Goal: Obtain resource: Download file/media

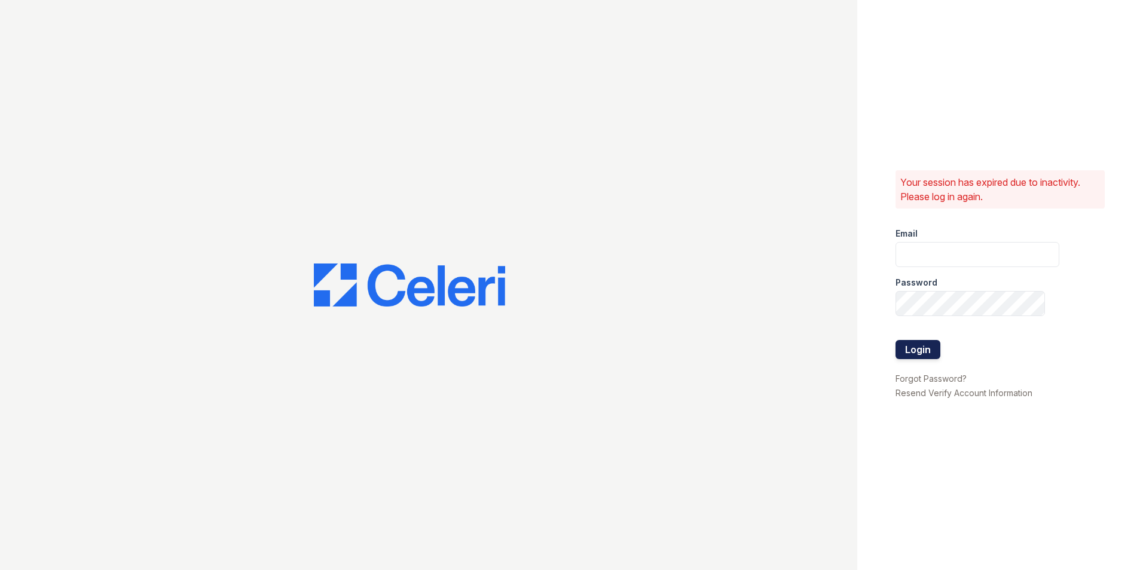
type input "marion.am@cafmanagement.com"
click at [910, 349] on button "Login" at bounding box center [917, 349] width 45 height 19
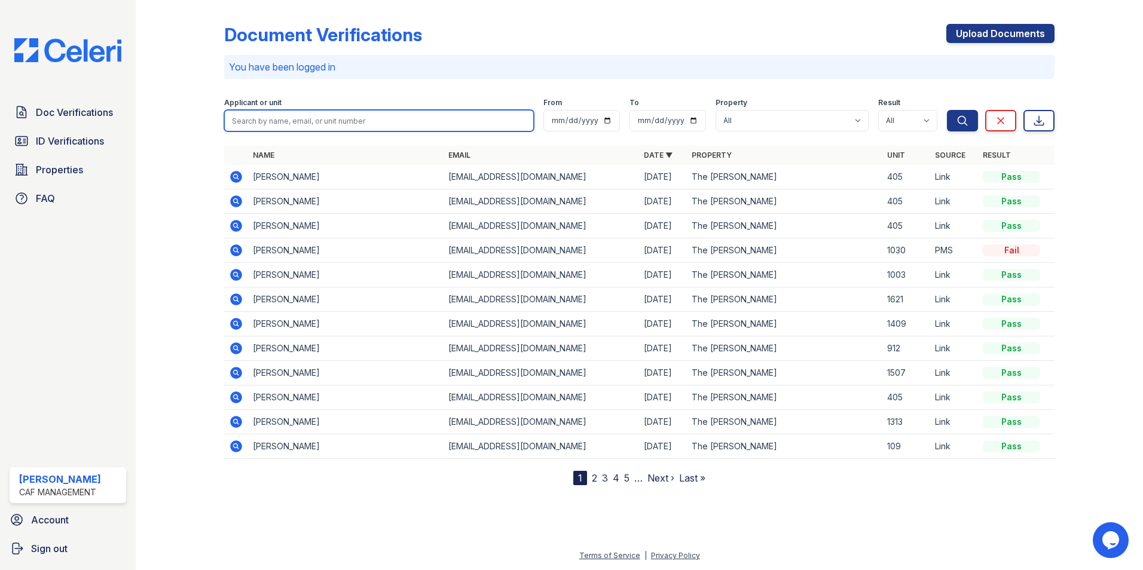
click at [253, 116] on input "search" at bounding box center [379, 121] width 310 height 22
type input "demphy"
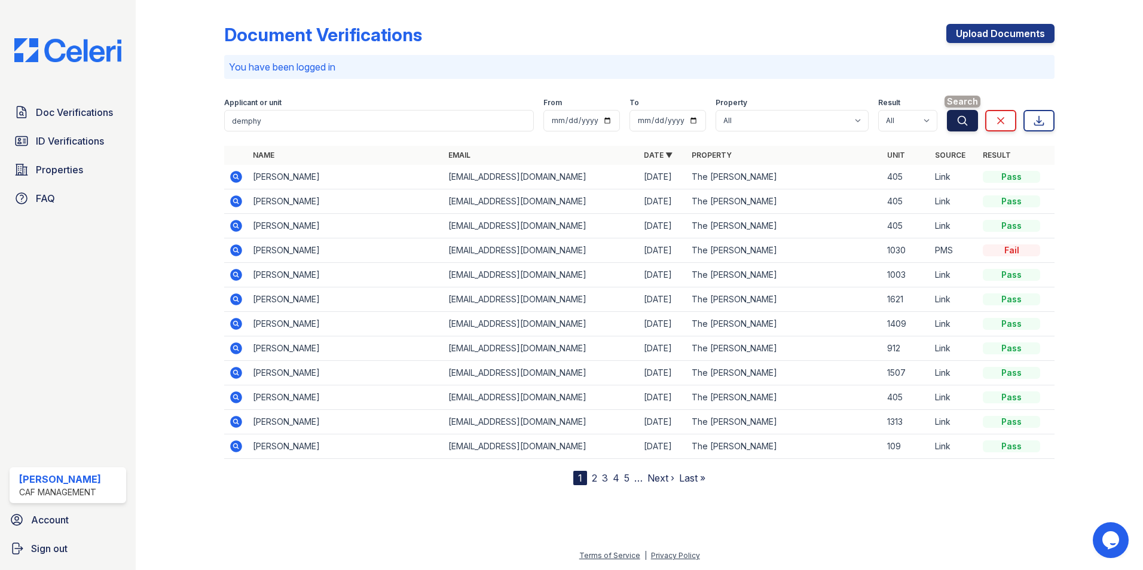
click at [959, 123] on icon "submit" at bounding box center [962, 120] width 9 height 9
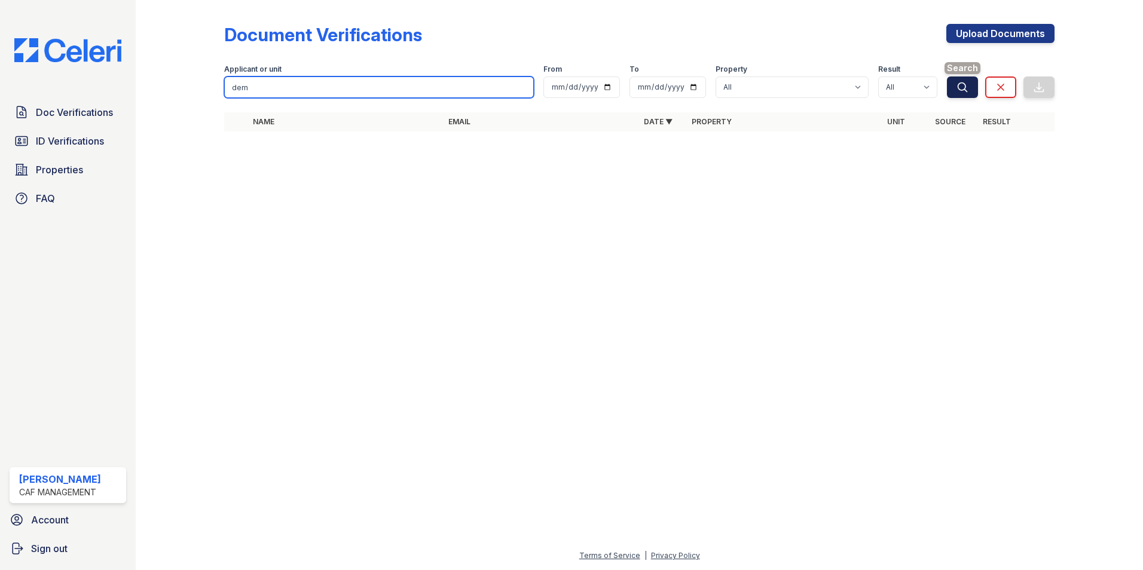
type input "dem"
click at [965, 85] on icon "submit" at bounding box center [962, 86] width 9 height 9
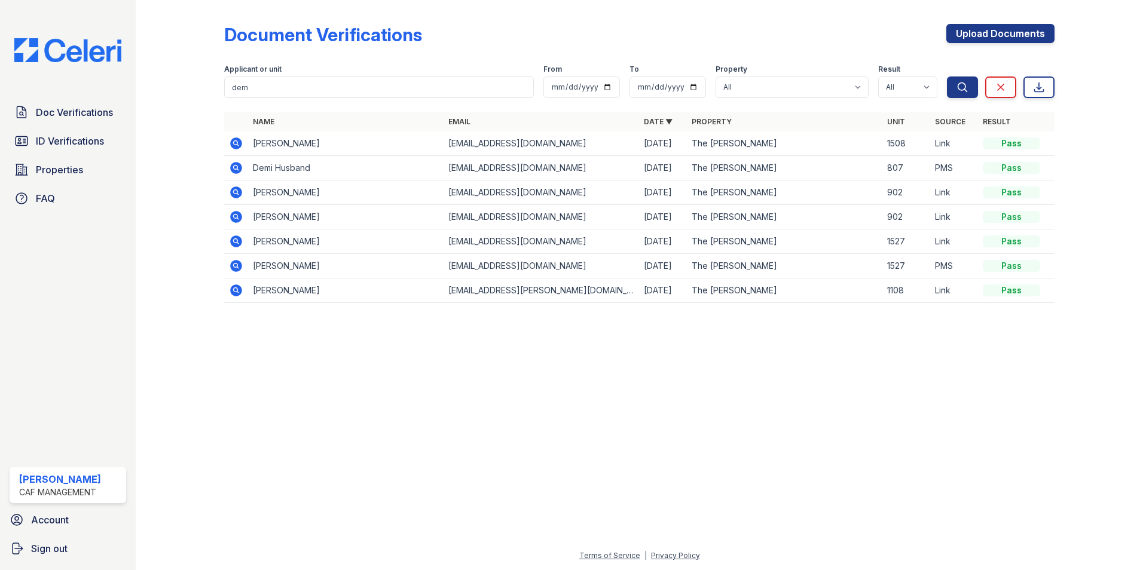
click at [234, 144] on icon at bounding box center [236, 143] width 14 height 14
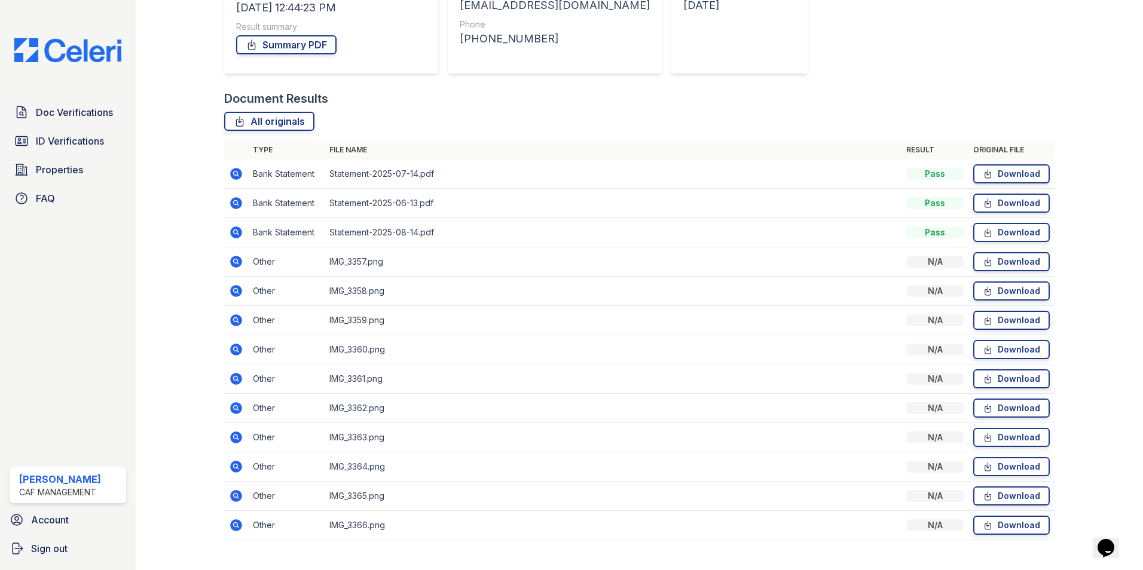
scroll to position [227, 0]
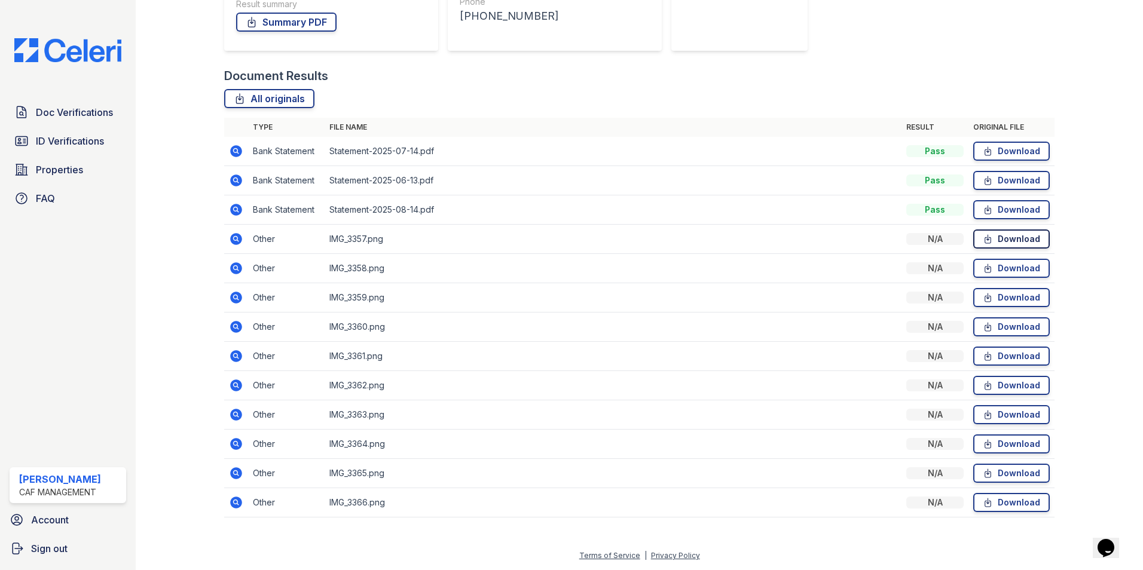
click at [1007, 238] on link "Download" at bounding box center [1011, 239] width 77 height 19
click at [469, 77] on div "Document Results" at bounding box center [639, 76] width 830 height 17
click at [353, 267] on td "IMG_3358.png" at bounding box center [613, 268] width 577 height 29
click at [233, 270] on icon at bounding box center [236, 268] width 12 height 12
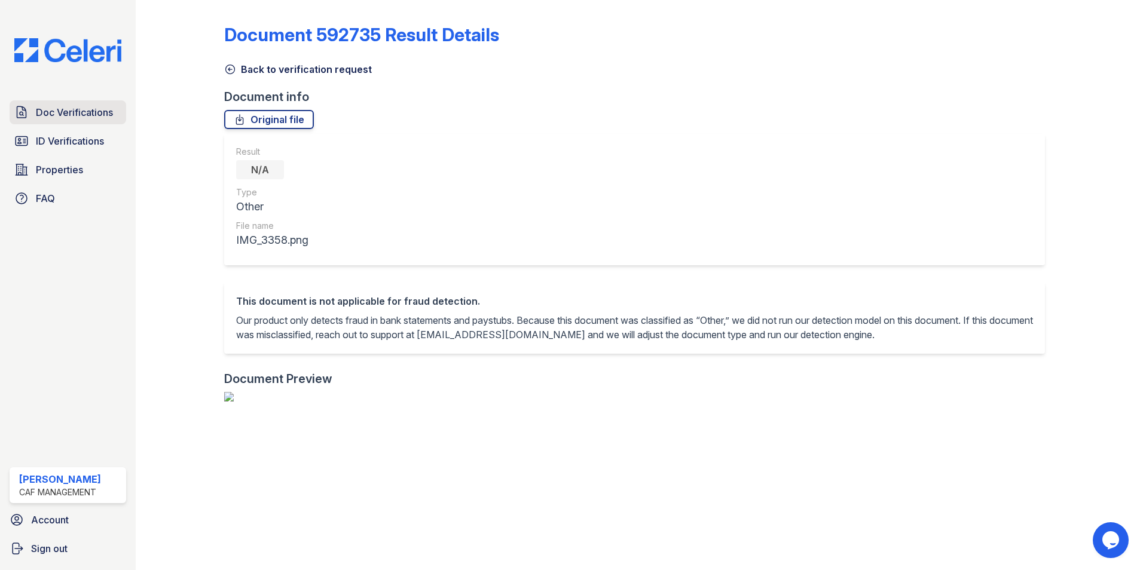
click at [96, 111] on span "Doc Verifications" at bounding box center [74, 112] width 77 height 14
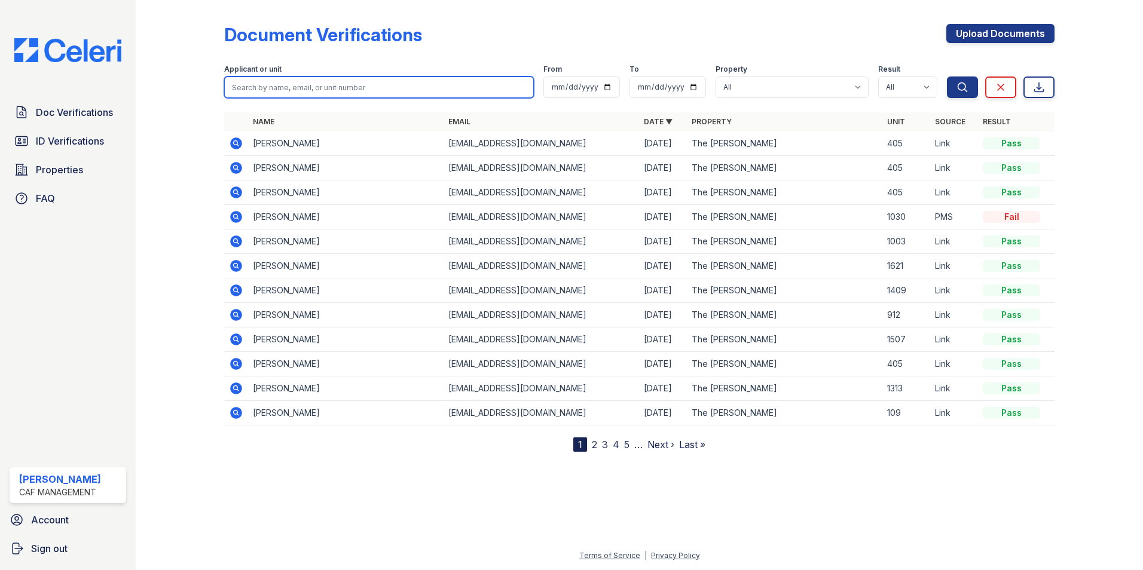
click at [257, 93] on input "search" at bounding box center [379, 88] width 310 height 22
click at [294, 94] on input "demphy" at bounding box center [379, 88] width 310 height 22
type input "dem"
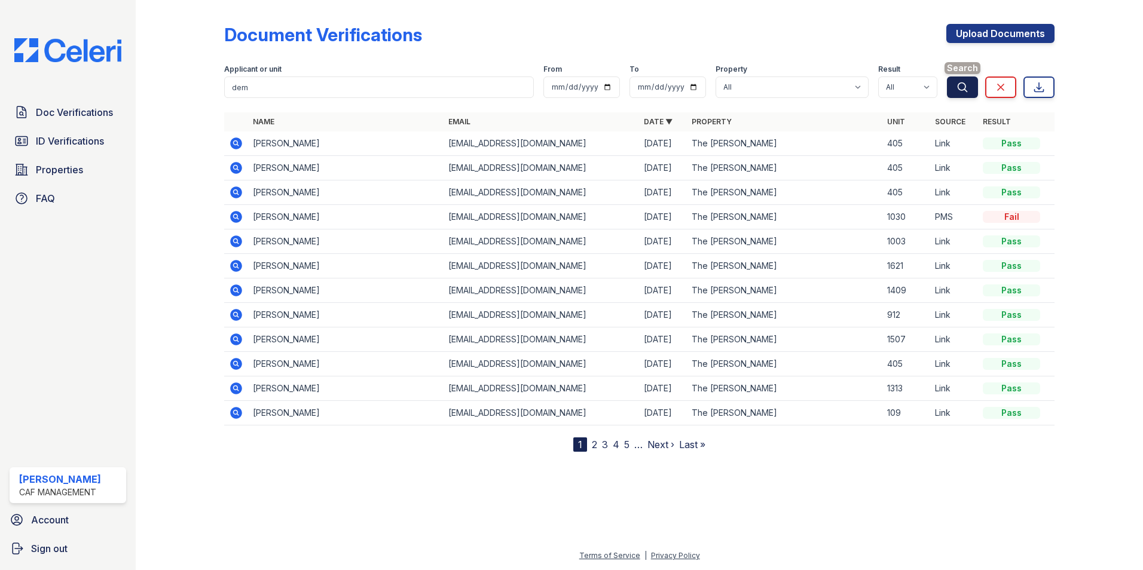
click at [962, 83] on icon "submit" at bounding box center [962, 86] width 9 height 9
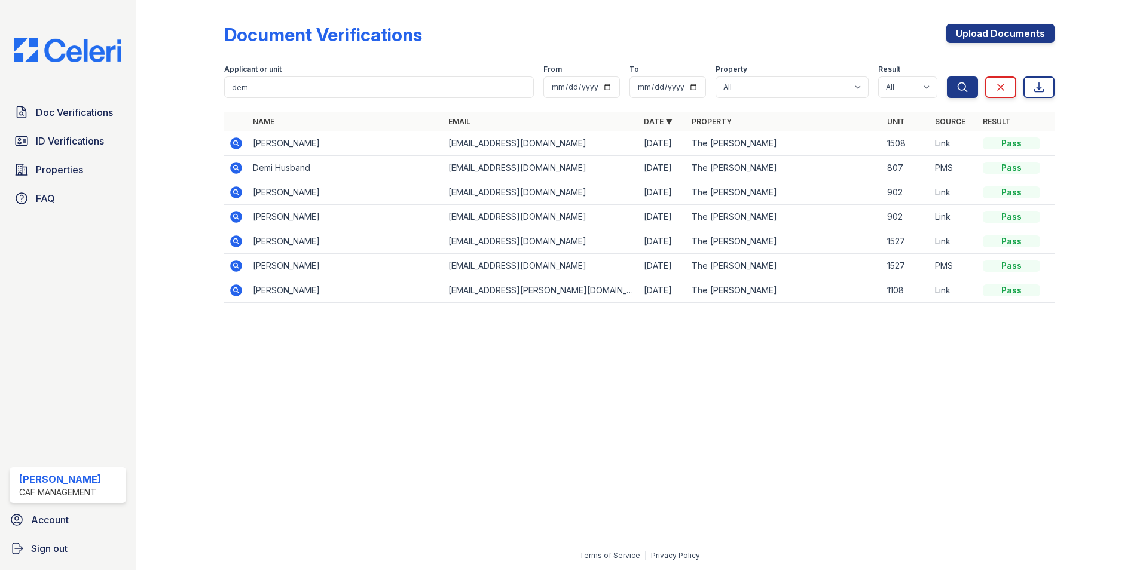
click at [234, 142] on icon at bounding box center [236, 143] width 14 height 14
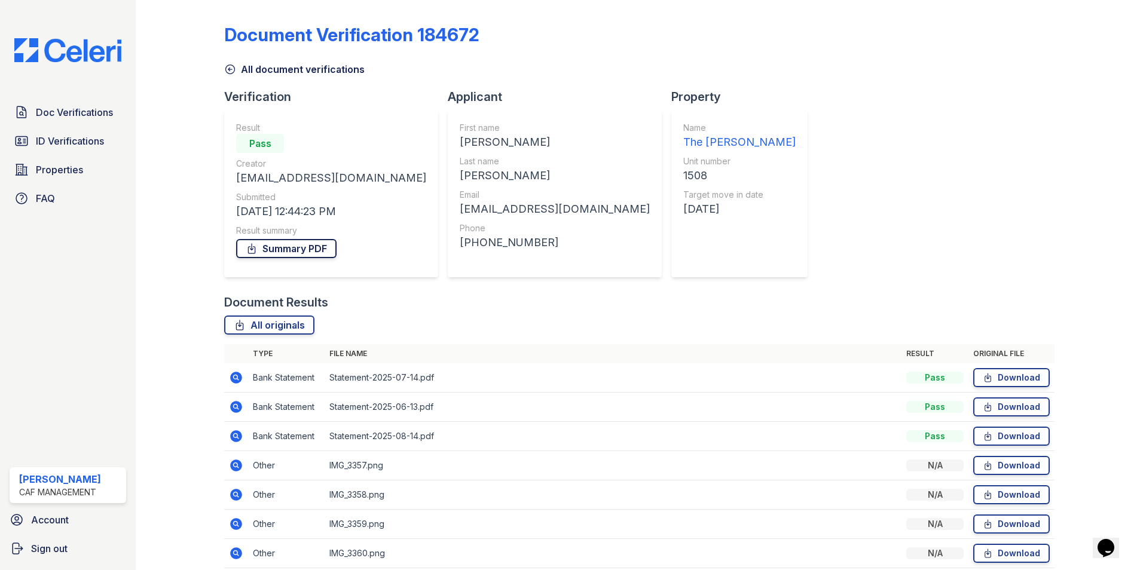
click at [277, 249] on link "Summary PDF" at bounding box center [286, 248] width 100 height 19
click at [260, 326] on link "All originals" at bounding box center [269, 325] width 90 height 19
click at [810, 47] on div "Document Verification 184672" at bounding box center [639, 39] width 830 height 31
click at [283, 249] on link "Summary PDF" at bounding box center [286, 248] width 100 height 19
click at [751, 210] on div "Document Verification 184672 All document verifications Verification Result Pas…" at bounding box center [639, 380] width 830 height 751
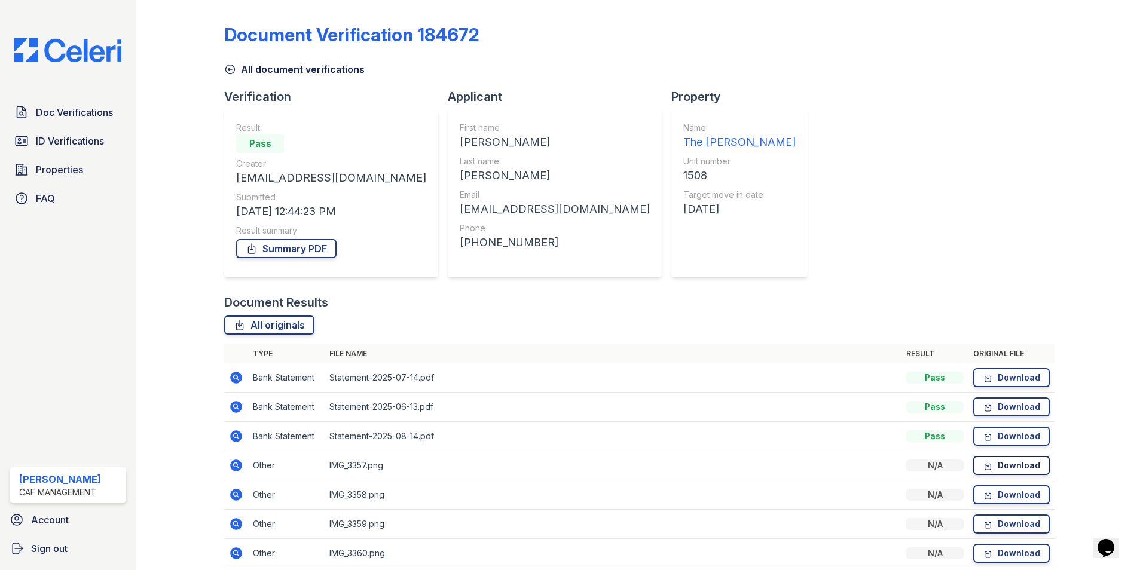
click at [1005, 465] on link "Download" at bounding box center [1011, 465] width 77 height 19
click at [1005, 494] on link "Download" at bounding box center [1011, 494] width 77 height 19
click at [741, 82] on div "Document Verification 184672 All document verifications Verification Result Pas…" at bounding box center [639, 380] width 830 height 751
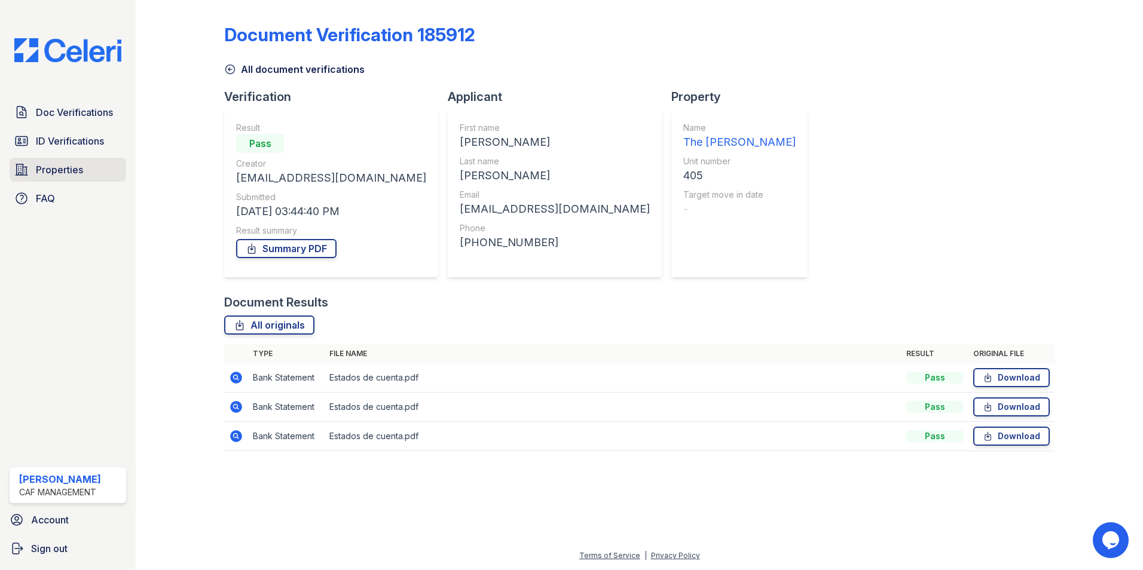
click at [50, 172] on span "Properties" at bounding box center [59, 170] width 47 height 14
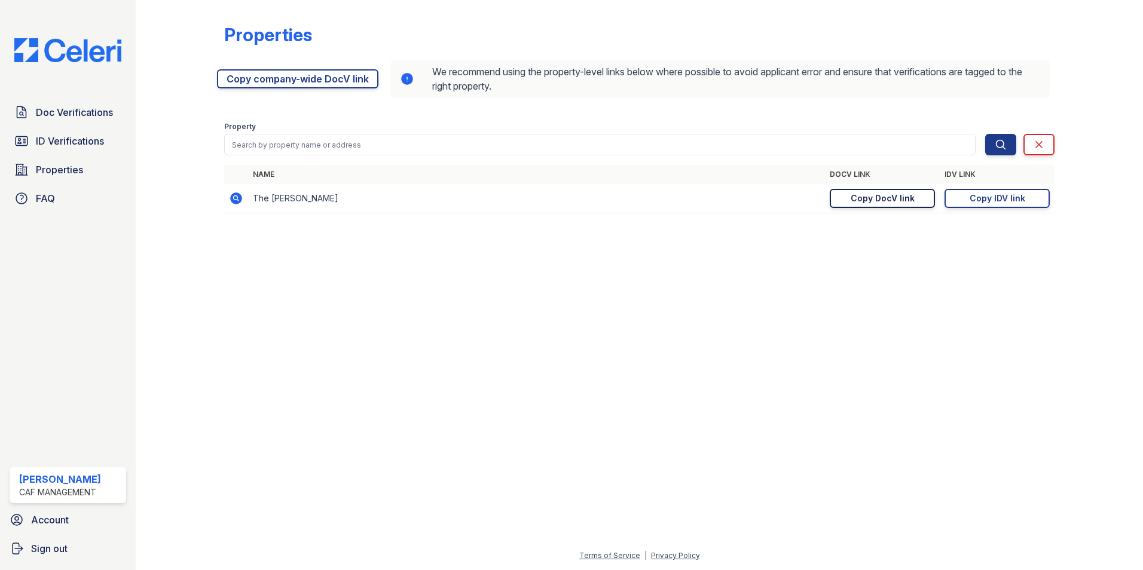
click at [891, 203] on div "Copy DocV link" at bounding box center [883, 198] width 64 height 12
